Goal: Task Accomplishment & Management: Use online tool/utility

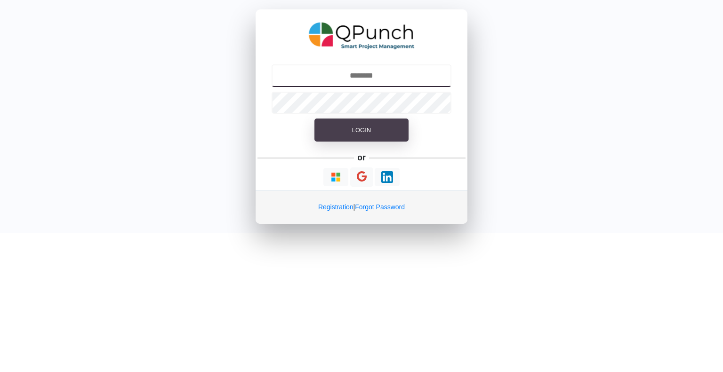
type input "**********"
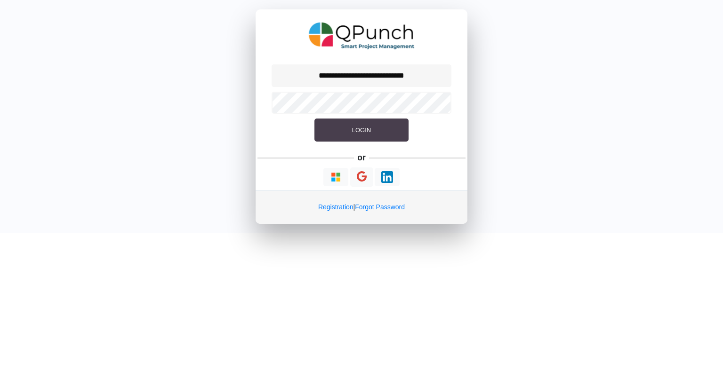
click at [359, 133] on span "Login" at bounding box center [361, 130] width 19 height 7
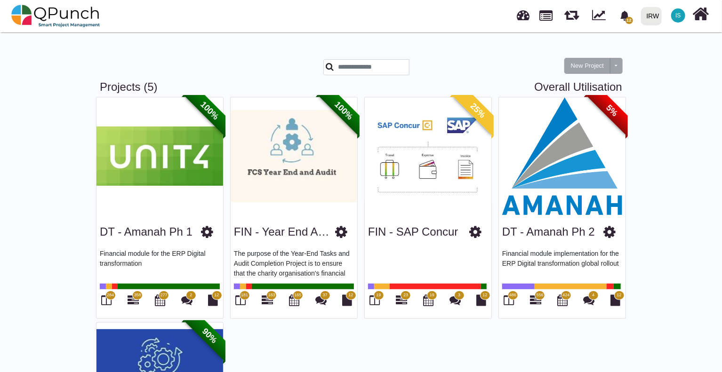
click at [583, 212] on img at bounding box center [562, 156] width 127 height 118
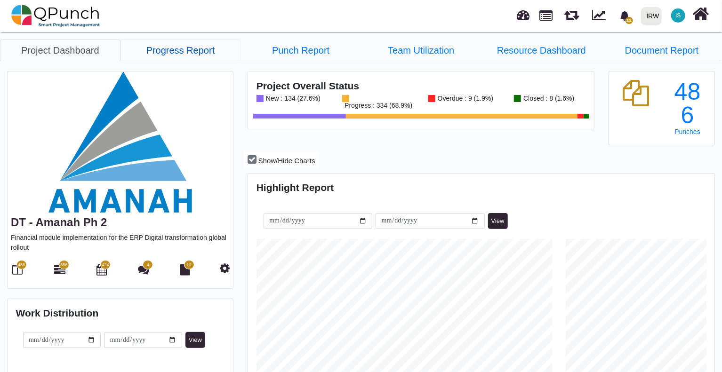
scroll to position [147, 154]
click at [196, 53] on link "Progress Report" at bounding box center [180, 51] width 120 height 22
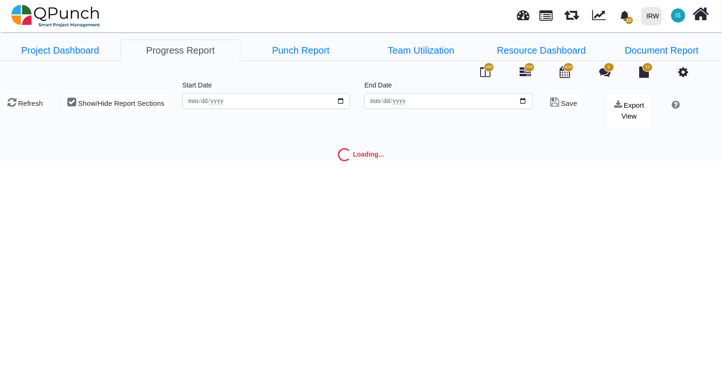
type input "**********"
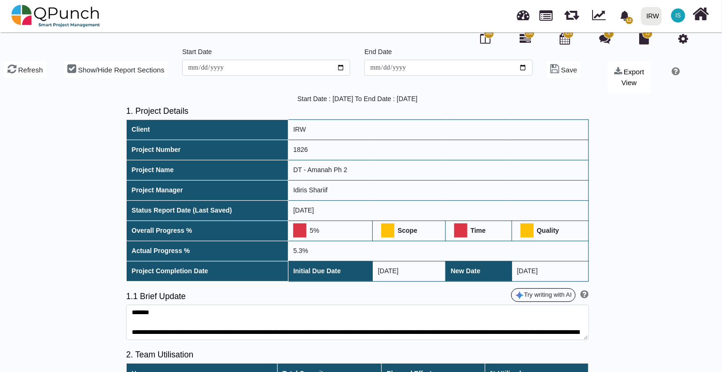
scroll to position [47, 0]
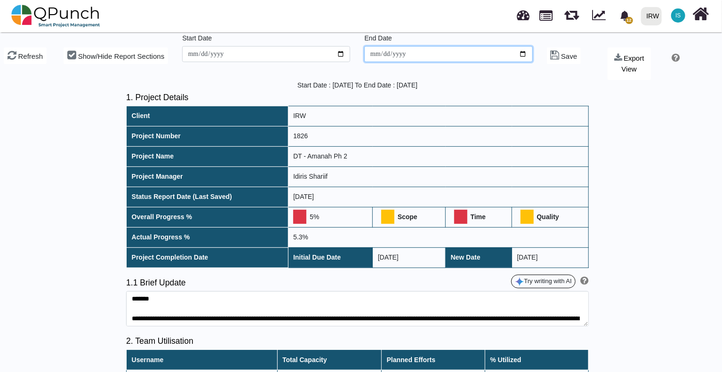
click at [523, 53] on input "**********" at bounding box center [448, 54] width 168 height 16
type input "**********"
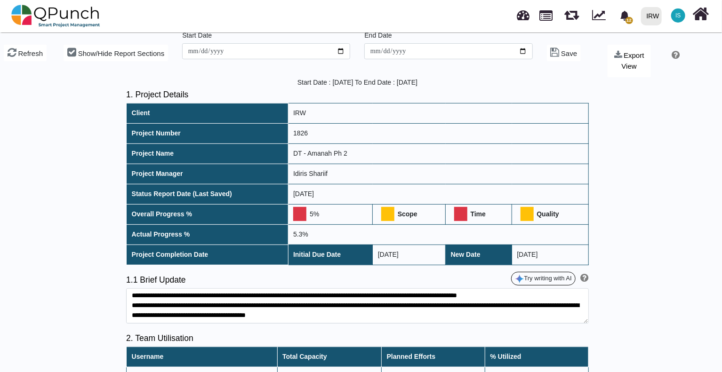
scroll to position [0, 0]
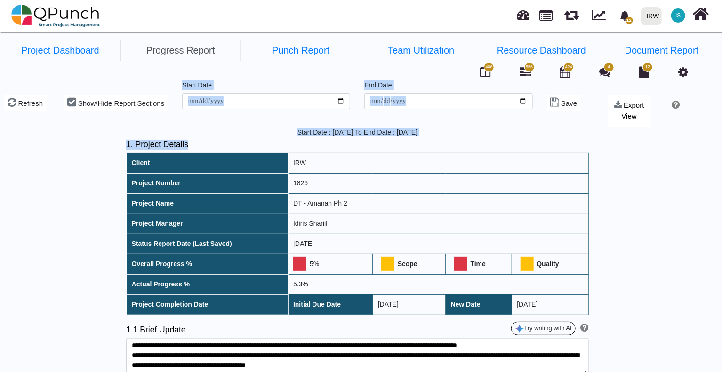
drag, startPoint x: 681, startPoint y: 70, endPoint x: 722, endPoint y: 230, distance: 165.1
click at [722, 195] on html "12 Notification Clear Define change management communication plan [EMAIL_ADDRES…" at bounding box center [361, 186] width 722 height 372
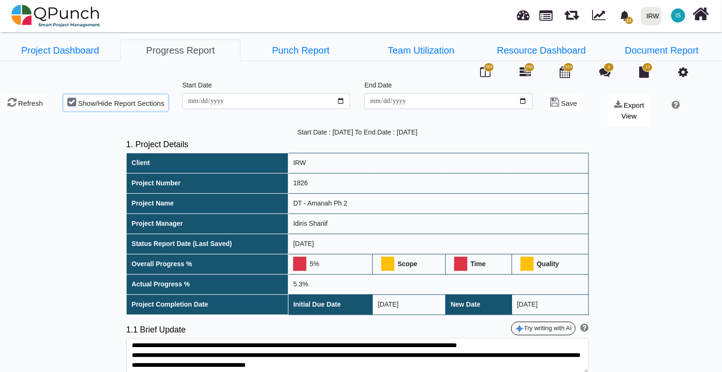
click at [91, 102] on span "Show/Hide Report Sections" at bounding box center [121, 103] width 86 height 8
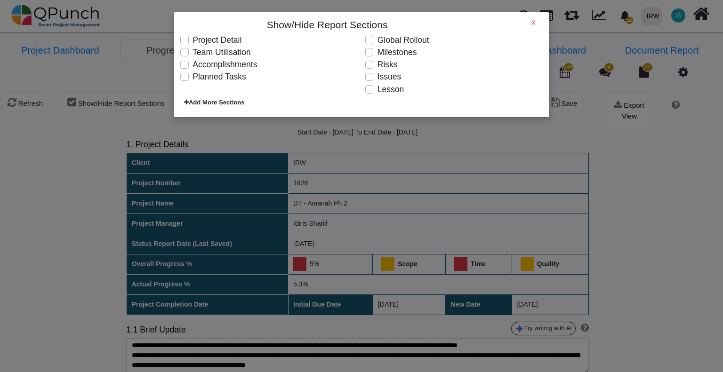
click at [192, 52] on label "Team Utilisation" at bounding box center [221, 52] width 58 height 12
click at [63, 135] on div "Show/Hide Report Sections X Project Detail Team Utilisation Accomplishments Pla…" at bounding box center [361, 186] width 723 height 372
click at [535, 25] on h6 "X" at bounding box center [533, 23] width 4 height 8
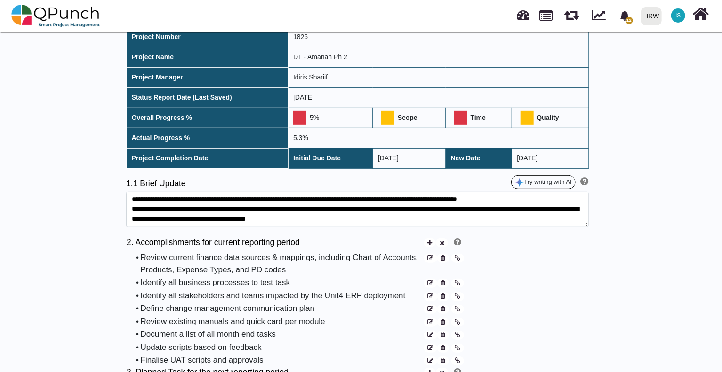
scroll to position [235, 0]
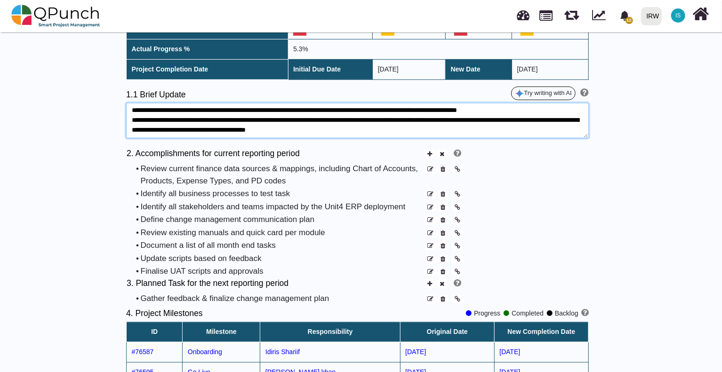
click at [336, 126] on textarea at bounding box center [357, 120] width 462 height 35
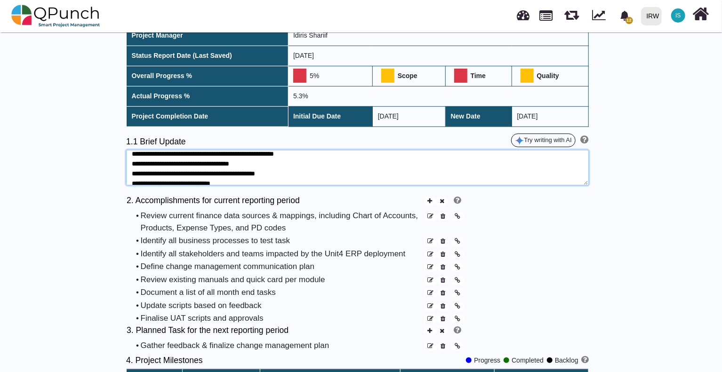
scroll to position [0, 0]
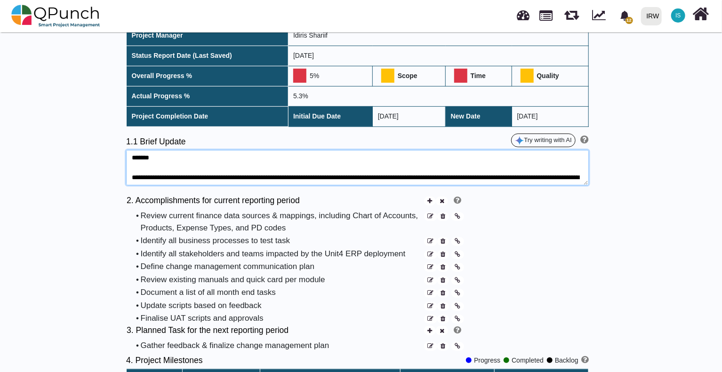
drag, startPoint x: 383, startPoint y: 172, endPoint x: 138, endPoint y: 169, distance: 245.1
click at [138, 169] on textarea at bounding box center [357, 167] width 462 height 35
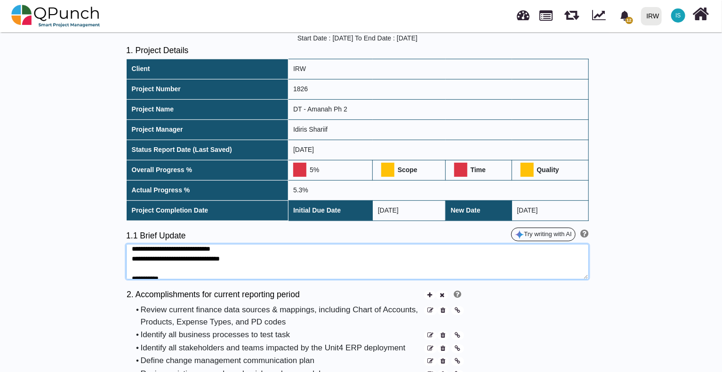
scroll to position [227, 0]
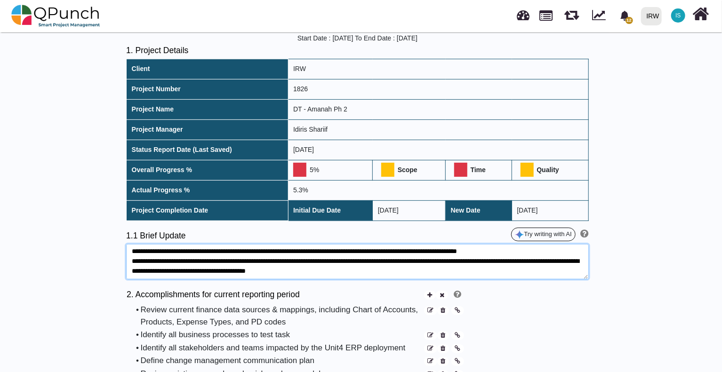
drag, startPoint x: 131, startPoint y: 252, endPoint x: 154, endPoint y: 299, distance: 52.8
paste textarea "**********"
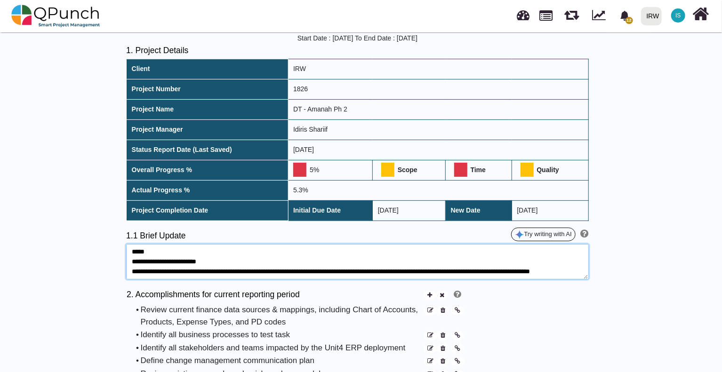
scroll to position [47, 0]
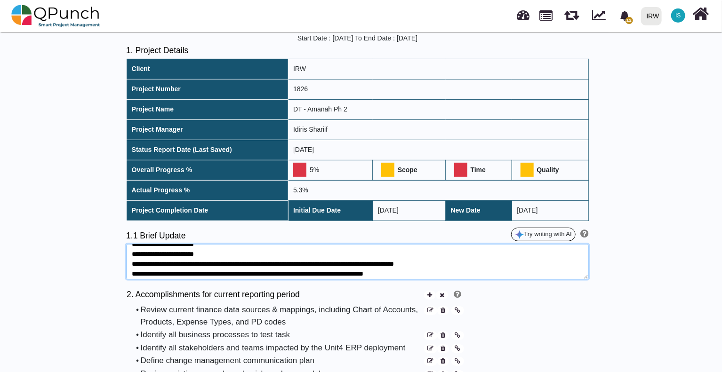
type textarea "**********"
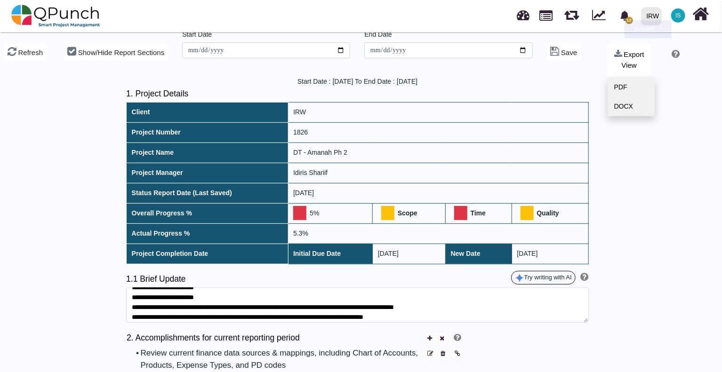
scroll to position [0, 0]
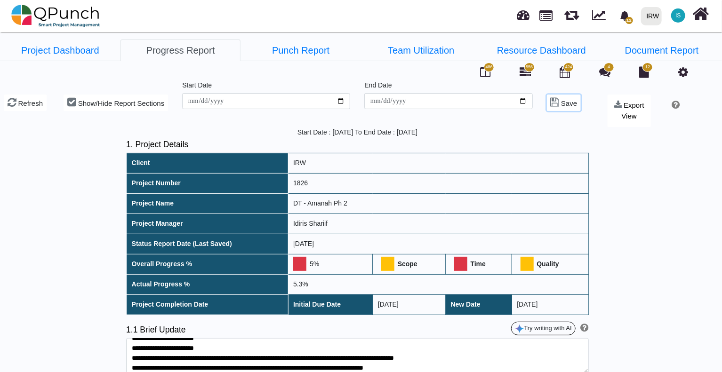
click at [562, 102] on span "Save" at bounding box center [569, 103] width 16 height 8
click at [631, 115] on span "Export View" at bounding box center [633, 110] width 23 height 19
click at [629, 139] on link "PDF" at bounding box center [630, 137] width 47 height 19
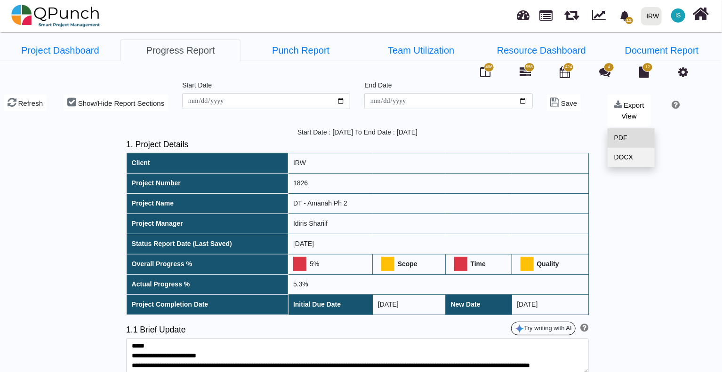
click at [622, 135] on link "PDF" at bounding box center [630, 137] width 47 height 19
click at [126, 104] on span "Show/Hide Report Sections" at bounding box center [121, 103] width 86 height 8
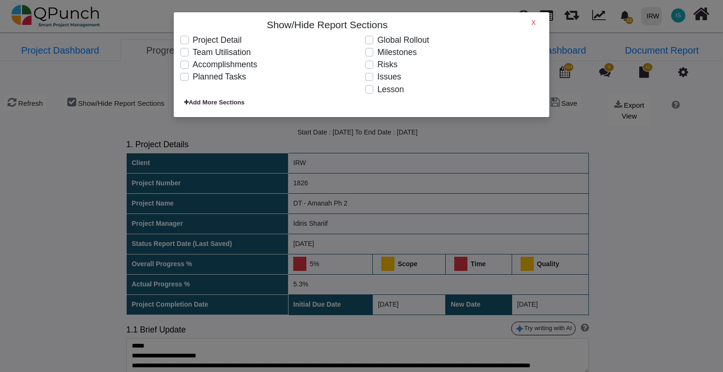
click at [192, 66] on label "Accomplishments" at bounding box center [224, 64] width 64 height 12
click at [192, 78] on label "Planned Tasks" at bounding box center [219, 77] width 54 height 12
click at [377, 92] on label "Lesson" at bounding box center [390, 89] width 26 height 12
click at [377, 79] on label "Issues" at bounding box center [389, 77] width 24 height 12
click at [377, 64] on label "Risks" at bounding box center [387, 64] width 20 height 12
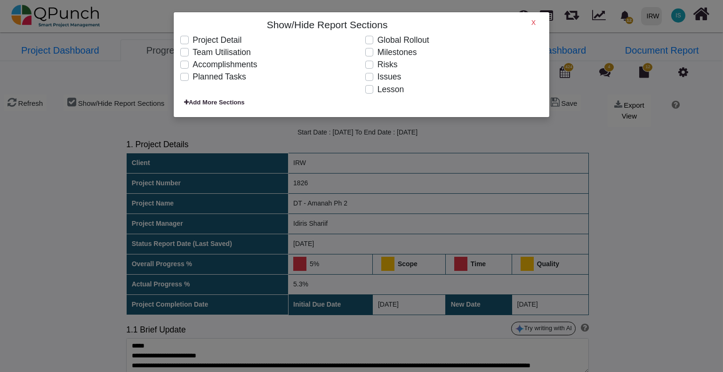
click at [377, 54] on label "Milestones" at bounding box center [397, 52] width 40 height 12
click at [377, 41] on label "Global Rollout" at bounding box center [403, 40] width 52 height 12
click at [634, 160] on div "Show/Hide Report Sections X Project Detail Team Utilisation Accomplishments Pla…" at bounding box center [361, 186] width 723 height 372
click at [533, 25] on h6 "X" at bounding box center [533, 23] width 4 height 8
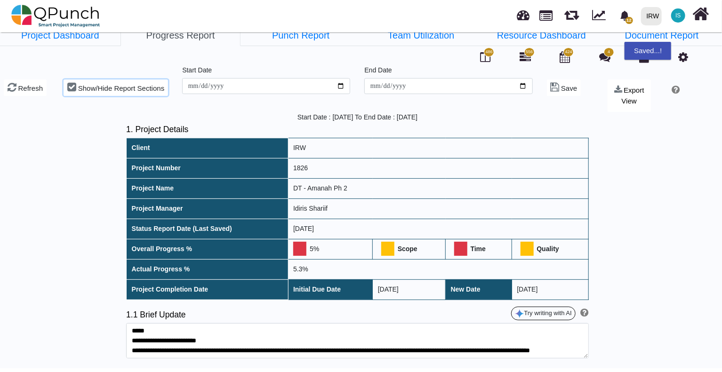
scroll to position [30, 0]
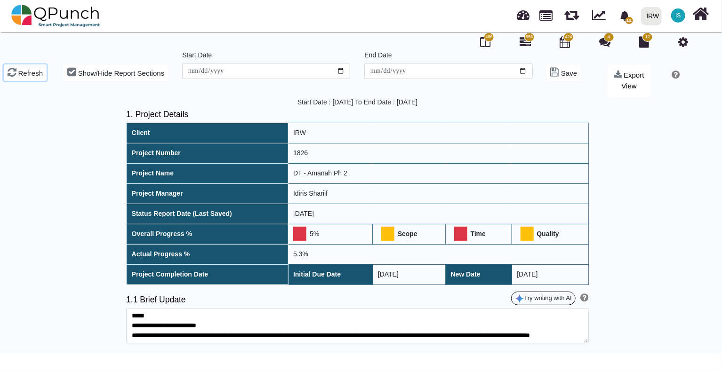
click at [15, 75] on icon at bounding box center [12, 72] width 9 height 10
type input "**********"
click at [404, 274] on td "[DATE]" at bounding box center [409, 274] width 73 height 20
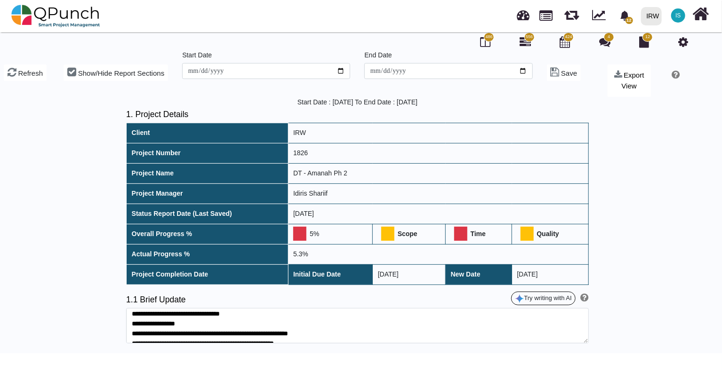
scroll to position [207, 0]
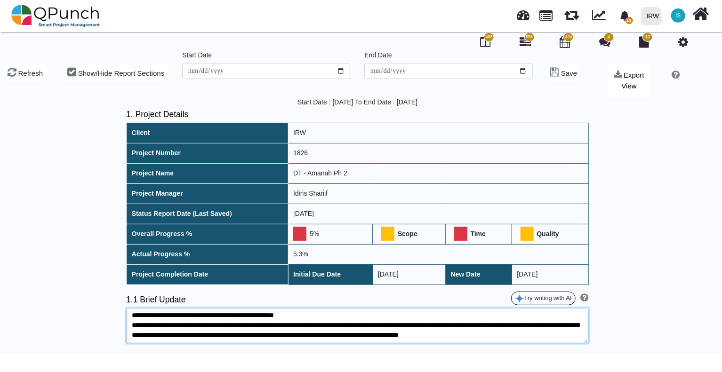
click at [586, 339] on textarea at bounding box center [357, 325] width 462 height 35
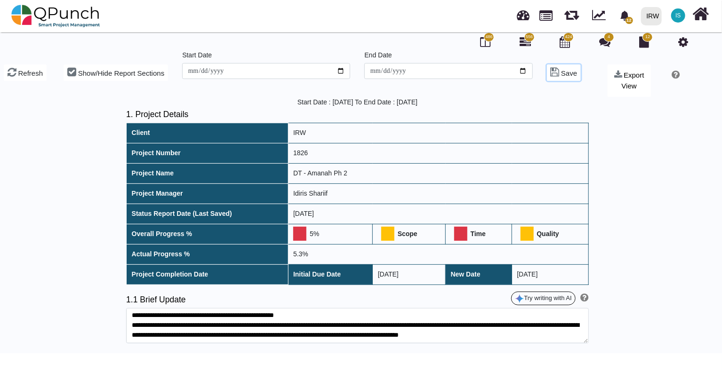
click at [570, 74] on span "Save" at bounding box center [569, 73] width 16 height 8
click at [623, 110] on link "PDF" at bounding box center [630, 107] width 47 height 19
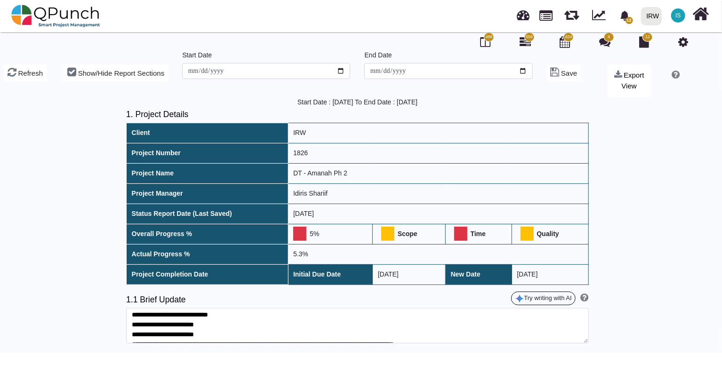
scroll to position [47, 0]
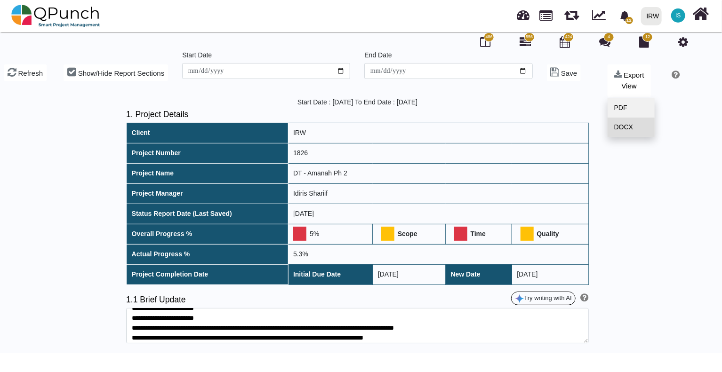
click at [625, 126] on link "DOCX" at bounding box center [630, 127] width 47 height 19
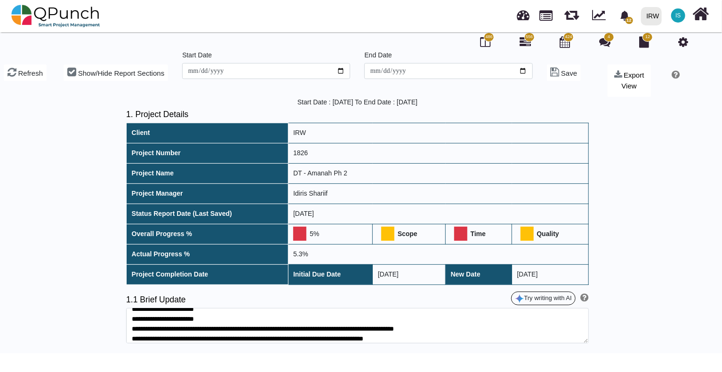
scroll to position [0, 0]
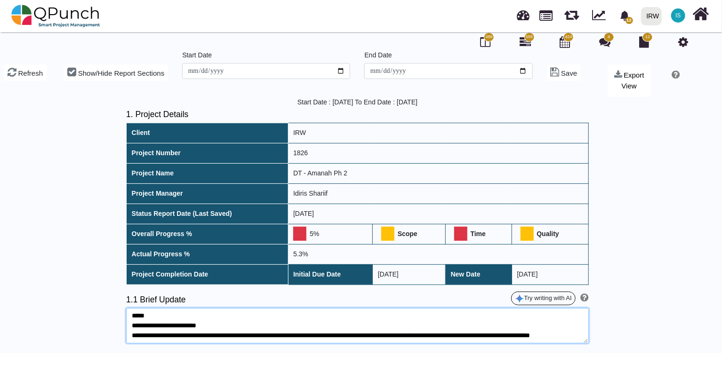
click at [289, 325] on textarea at bounding box center [357, 325] width 462 height 35
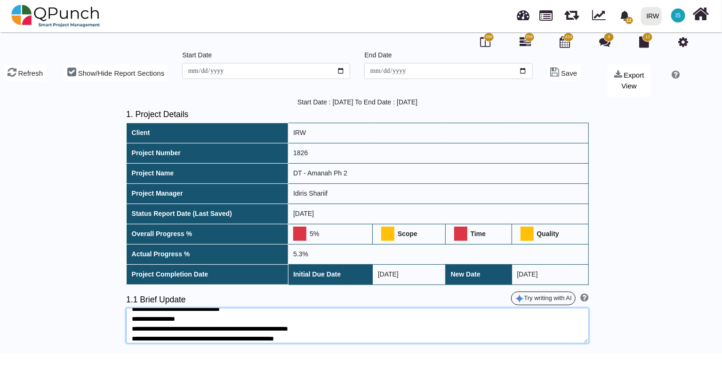
scroll to position [175, 0]
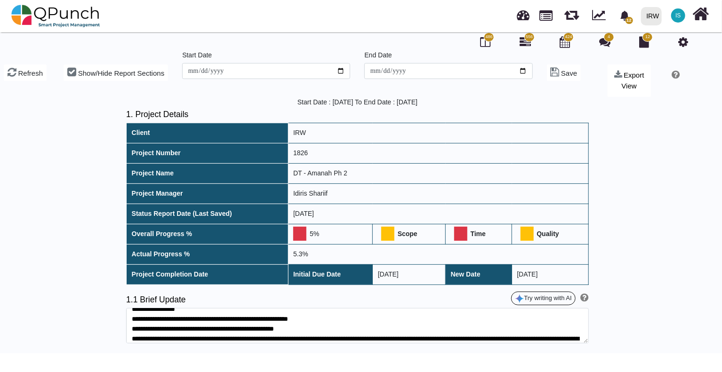
click at [633, 154] on div "Start Date : [DATE] To End Date : [DATE] 1. Project Details Client IRW Project …" at bounding box center [357, 225] width 715 height 255
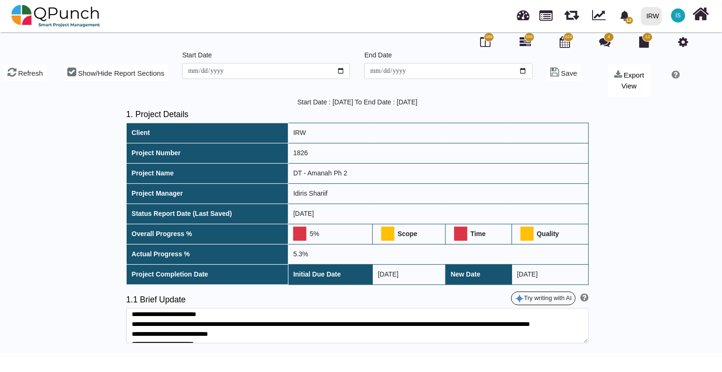
scroll to position [0, 0]
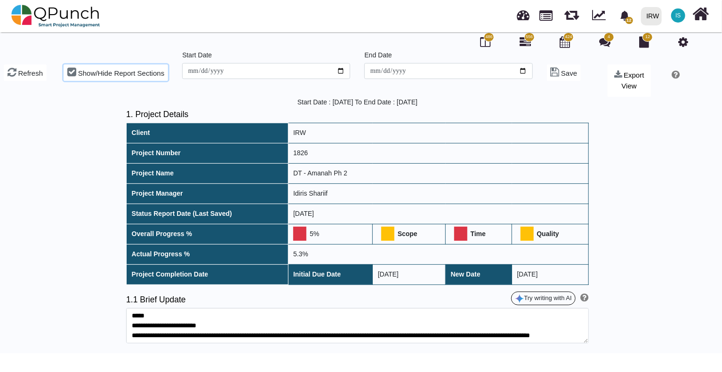
click at [117, 74] on span "Show/Hide Report Sections" at bounding box center [121, 73] width 86 height 8
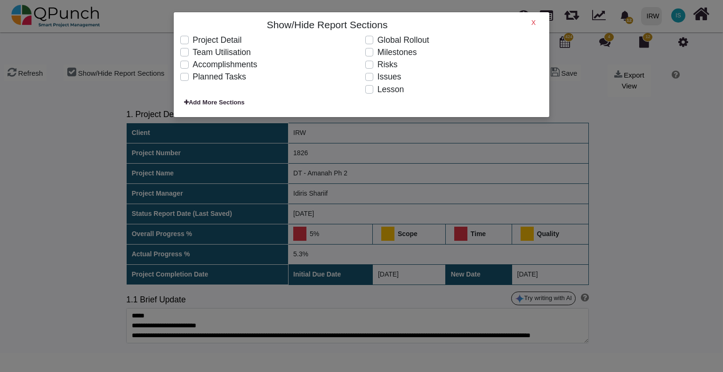
click at [192, 79] on label "Planned Tasks" at bounding box center [219, 77] width 54 height 12
click at [192, 66] on label "Accomplishments" at bounding box center [224, 64] width 64 height 12
click at [672, 241] on div "Show/Hide Report Sections X Project Detail Team Utilisation Accomplishments Pla…" at bounding box center [361, 186] width 723 height 372
click at [643, 301] on div "Show/Hide Report Sections X Project Detail Team Utilisation Accomplishments Pla…" at bounding box center [361, 186] width 723 height 372
click at [579, 359] on div "Show/Hide Report Sections X Project Detail Team Utilisation Accomplishments Pla…" at bounding box center [361, 186] width 723 height 372
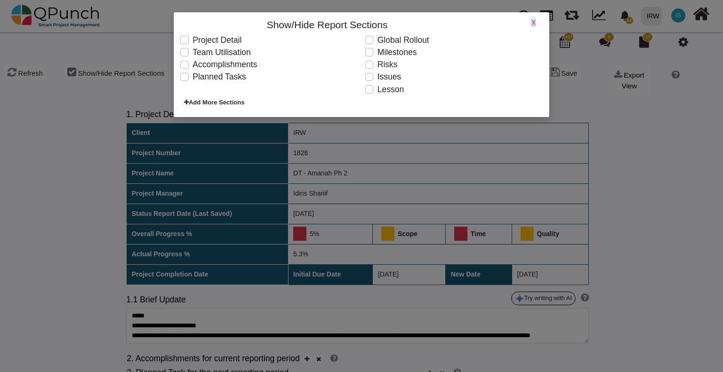
click at [535, 20] on div "X" at bounding box center [512, 26] width 62 height 15
click at [533, 22] on h6 "X" at bounding box center [533, 23] width 4 height 8
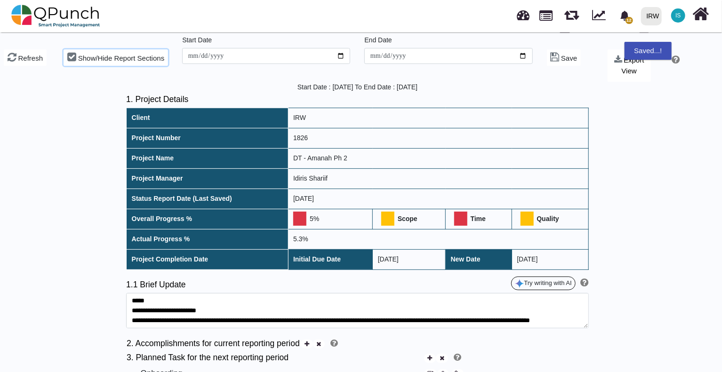
scroll to position [52, 0]
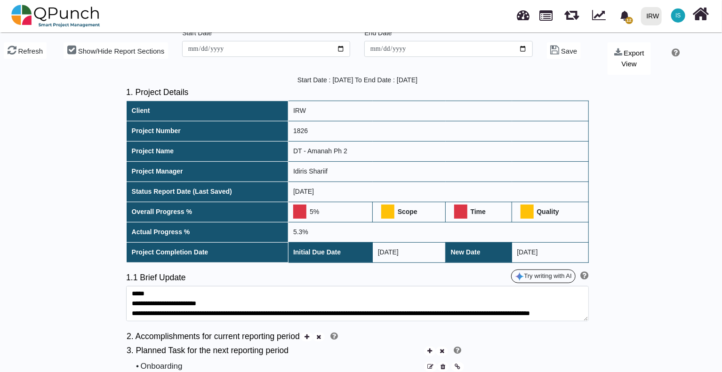
click at [324, 339] on span at bounding box center [319, 337] width 12 height 9
click at [309, 336] on icon at bounding box center [306, 337] width 5 height 6
click at [309, 335] on icon at bounding box center [306, 337] width 5 height 6
click at [429, 351] on icon at bounding box center [429, 351] width 5 height 6
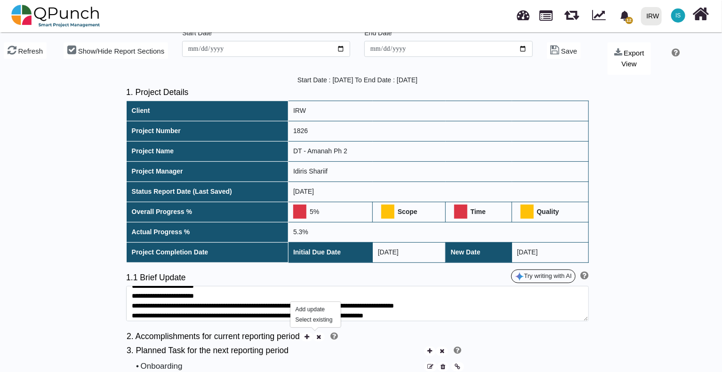
click at [309, 336] on icon at bounding box center [306, 337] width 5 height 6
click at [312, 311] on div "Add update" at bounding box center [311, 309] width 33 height 8
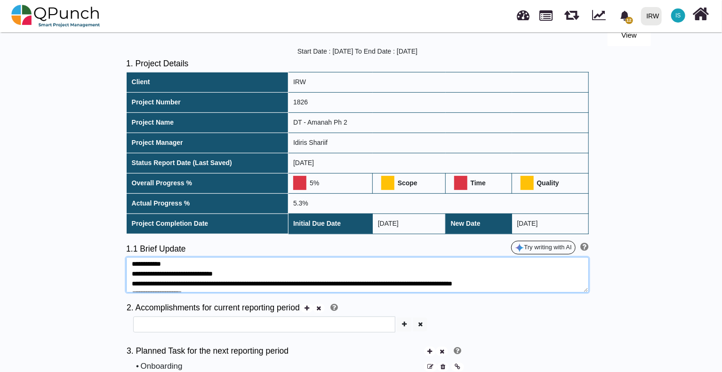
scroll to position [121, 0]
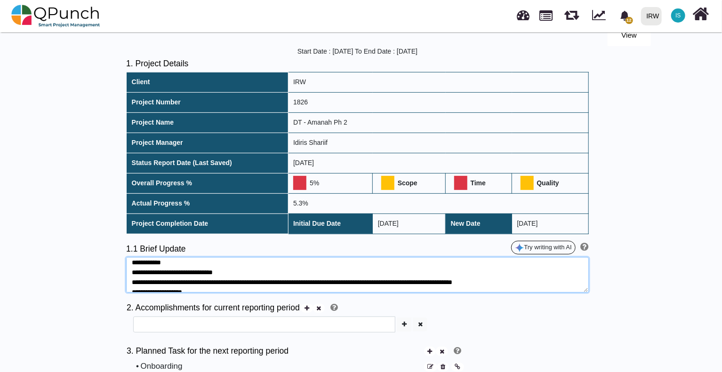
drag, startPoint x: 375, startPoint y: 282, endPoint x: 395, endPoint y: 264, distance: 27.0
click at [395, 264] on textarea at bounding box center [357, 274] width 462 height 35
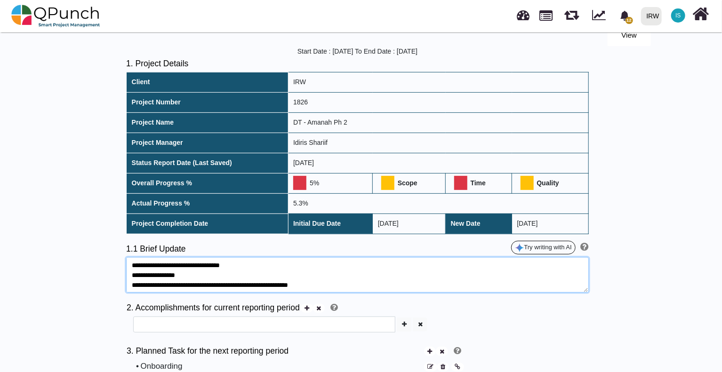
scroll to position [207, 0]
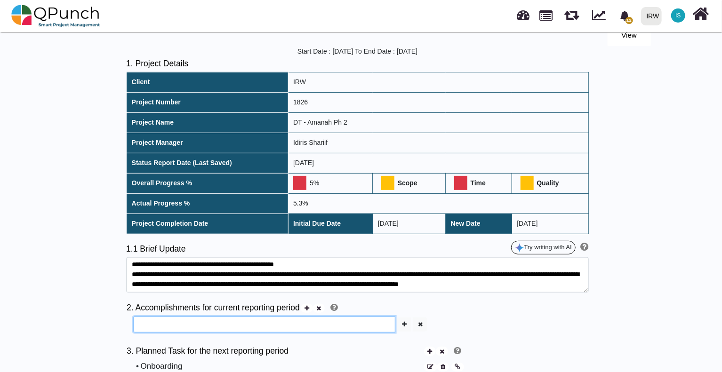
click at [216, 322] on input "text" at bounding box center [264, 325] width 262 height 16
paste input "**********"
type input "**********"
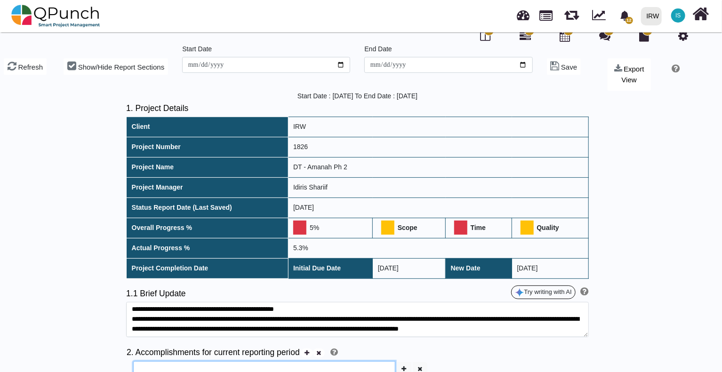
scroll to position [0, 0]
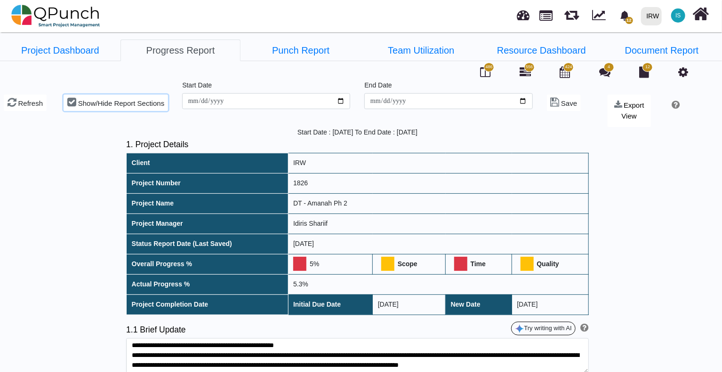
click at [80, 101] on span "Show/Hide Report Sections" at bounding box center [121, 103] width 86 height 8
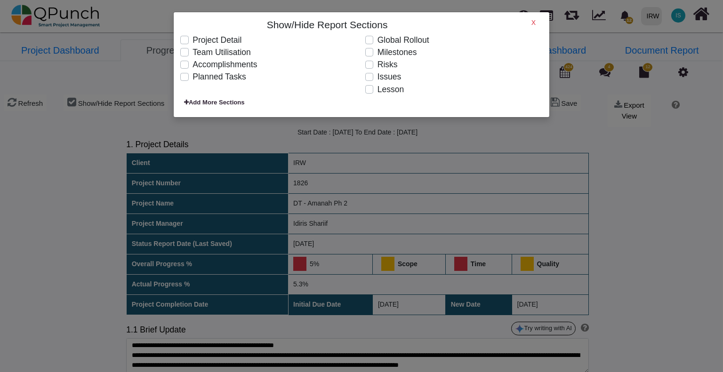
click at [192, 67] on label "Accomplishments" at bounding box center [224, 64] width 64 height 12
click at [192, 74] on label "Planned Tasks" at bounding box center [219, 77] width 54 height 12
click at [533, 24] on h6 "X" at bounding box center [533, 23] width 4 height 8
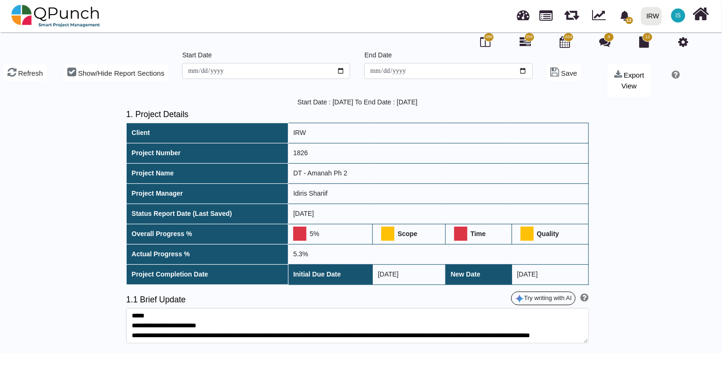
click at [620, 303] on div "Start Date : [DATE] To End Date : [DATE] 1. Project Details Client IRW Project …" at bounding box center [357, 225] width 715 height 255
